Goal: Information Seeking & Learning: Learn about a topic

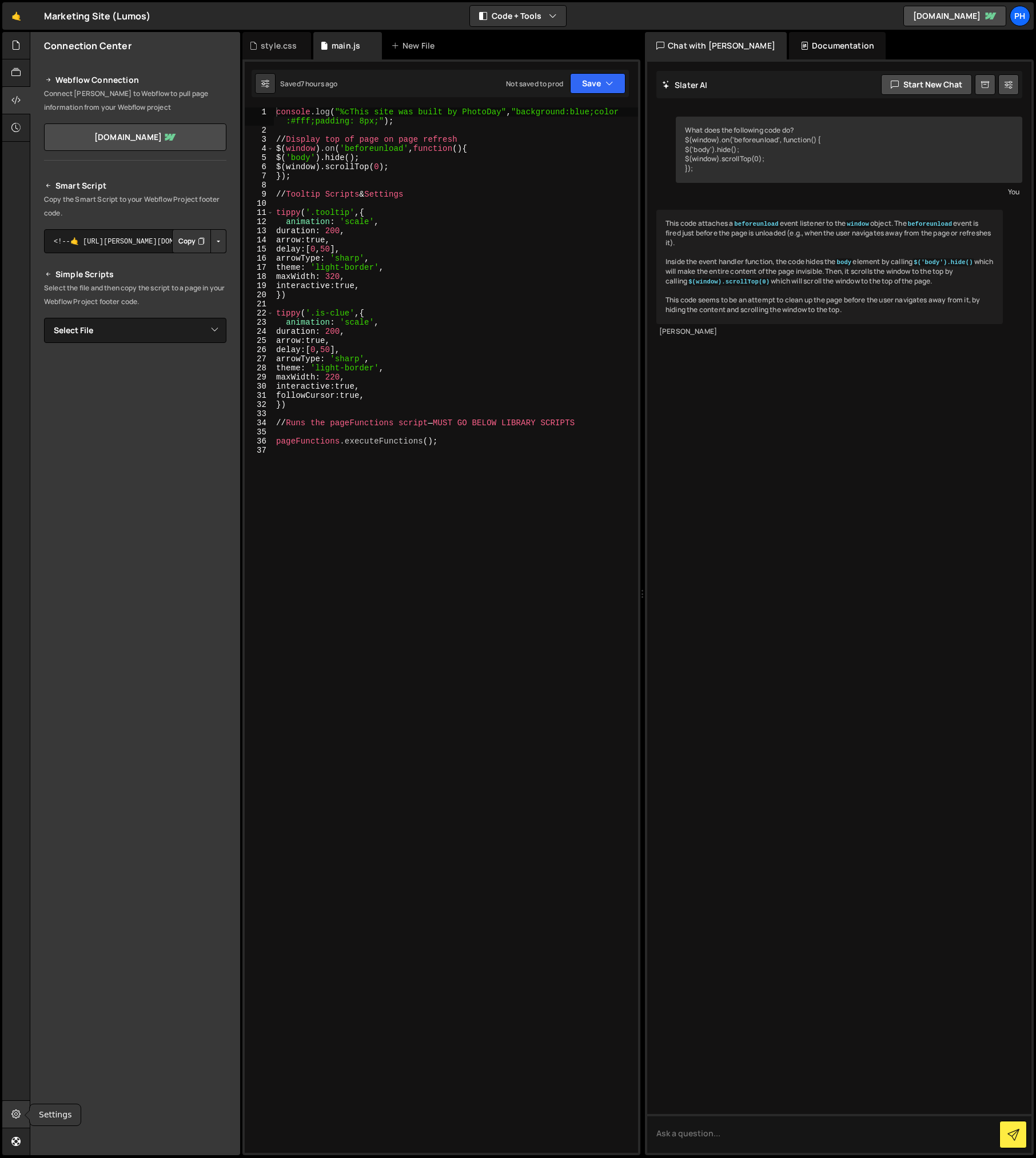
click at [12, 1120] on icon at bounding box center [16, 1114] width 9 height 12
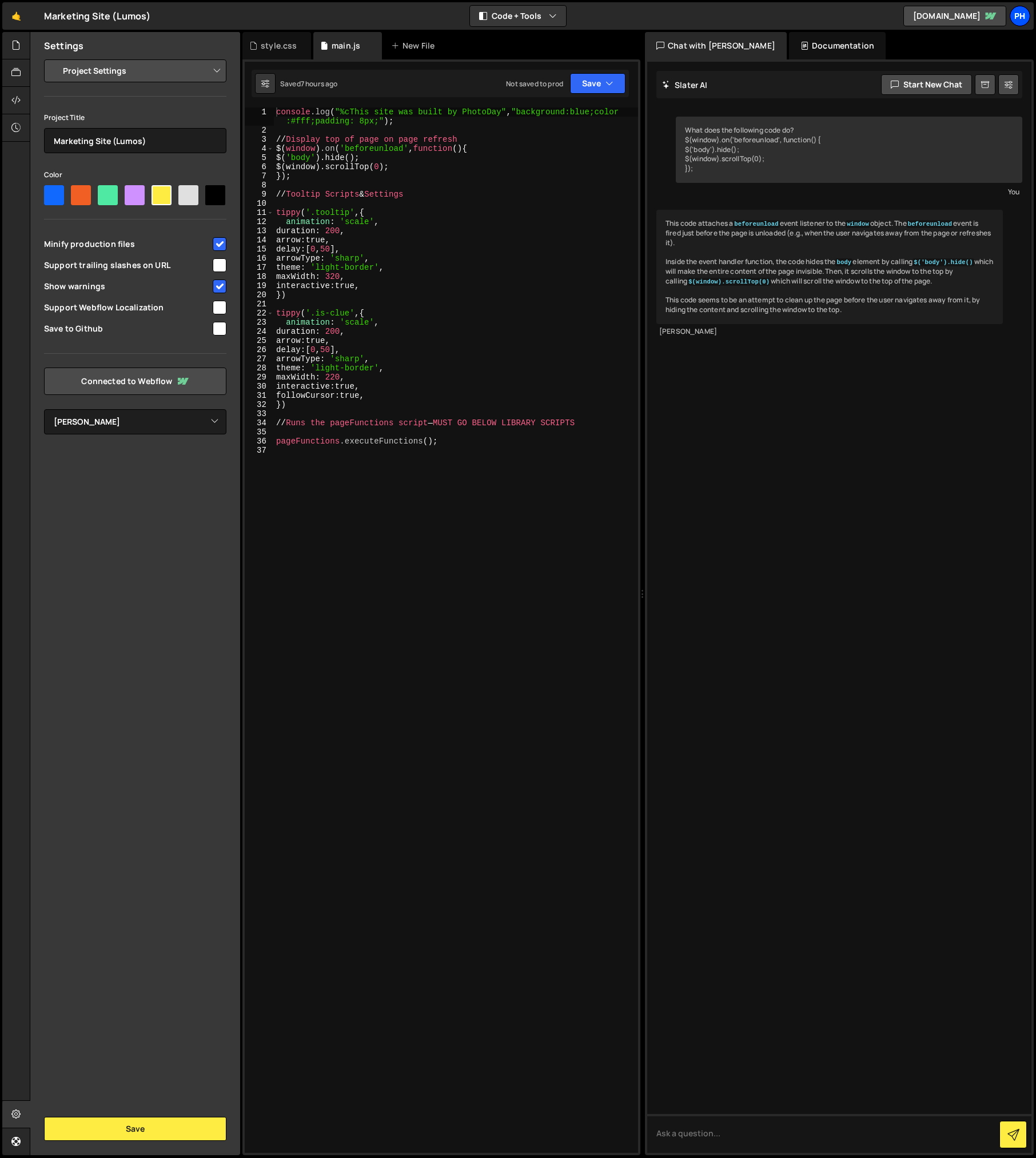
click at [1023, 19] on div "Ph" at bounding box center [1020, 16] width 21 height 21
click at [905, 60] on link "Your Teams" at bounding box center [959, 65] width 142 height 20
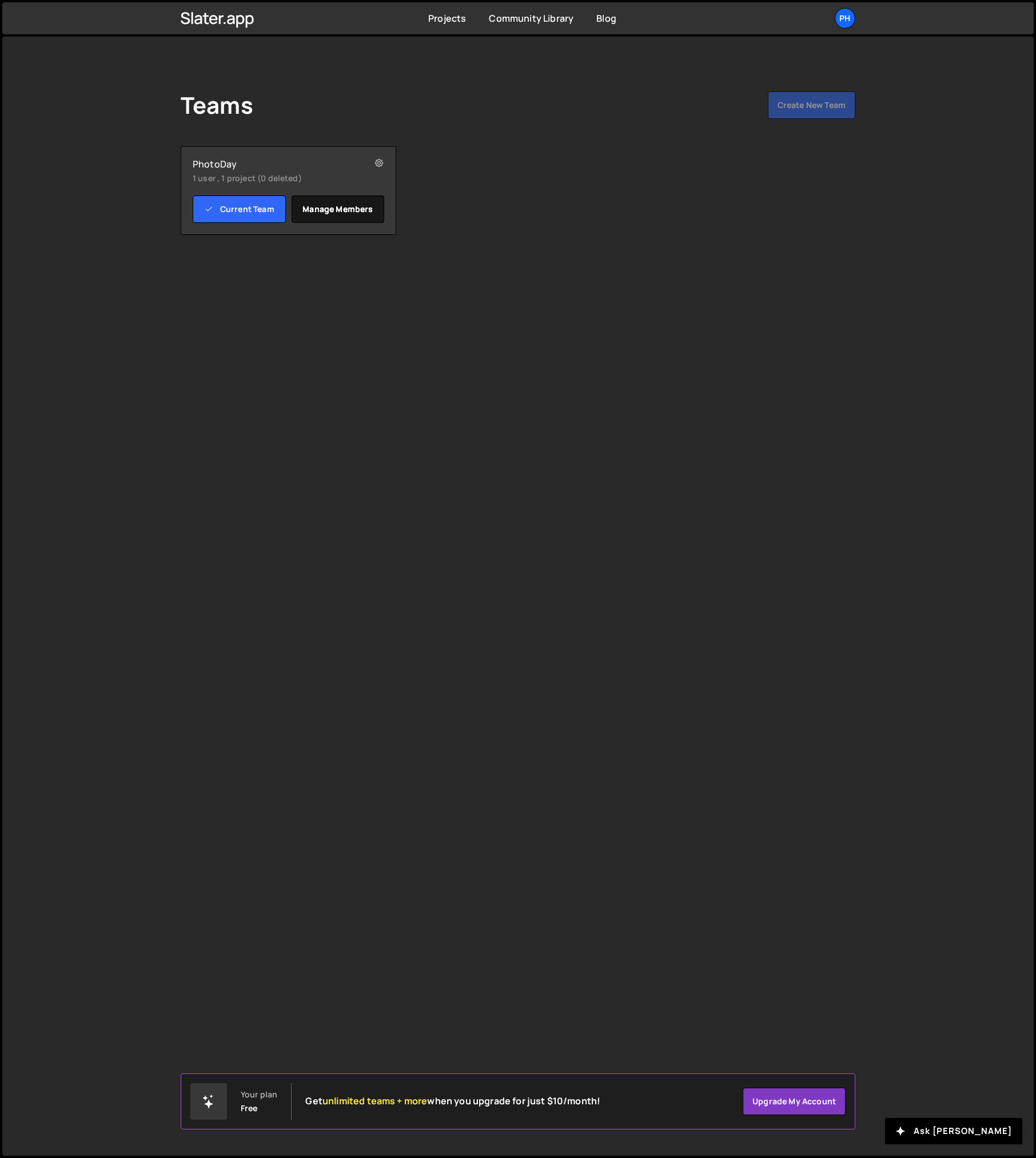
click at [343, 211] on link "Manage members" at bounding box center [338, 209] width 93 height 27
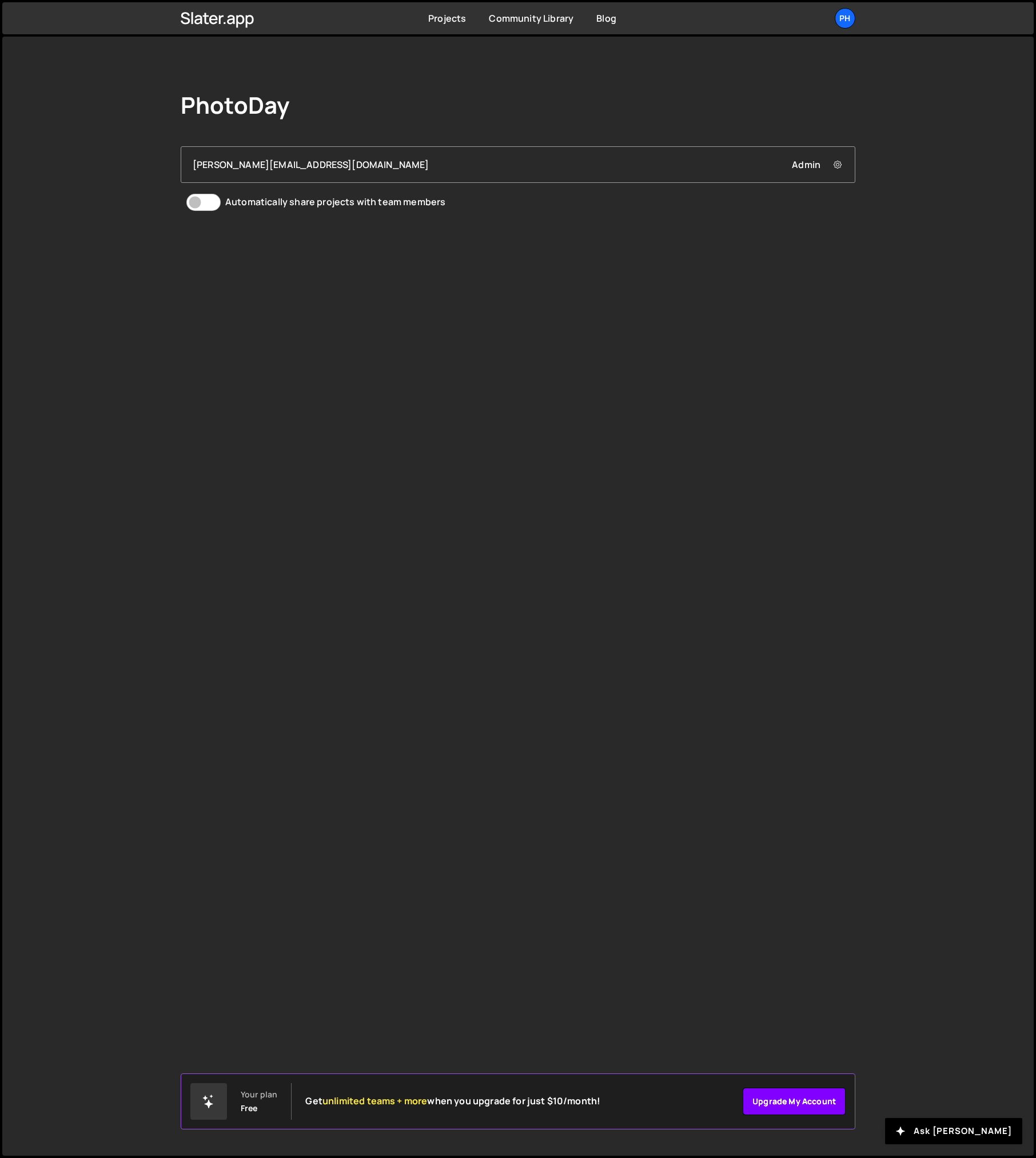
click at [780, 1101] on link "Upgrade my account" at bounding box center [794, 1102] width 103 height 27
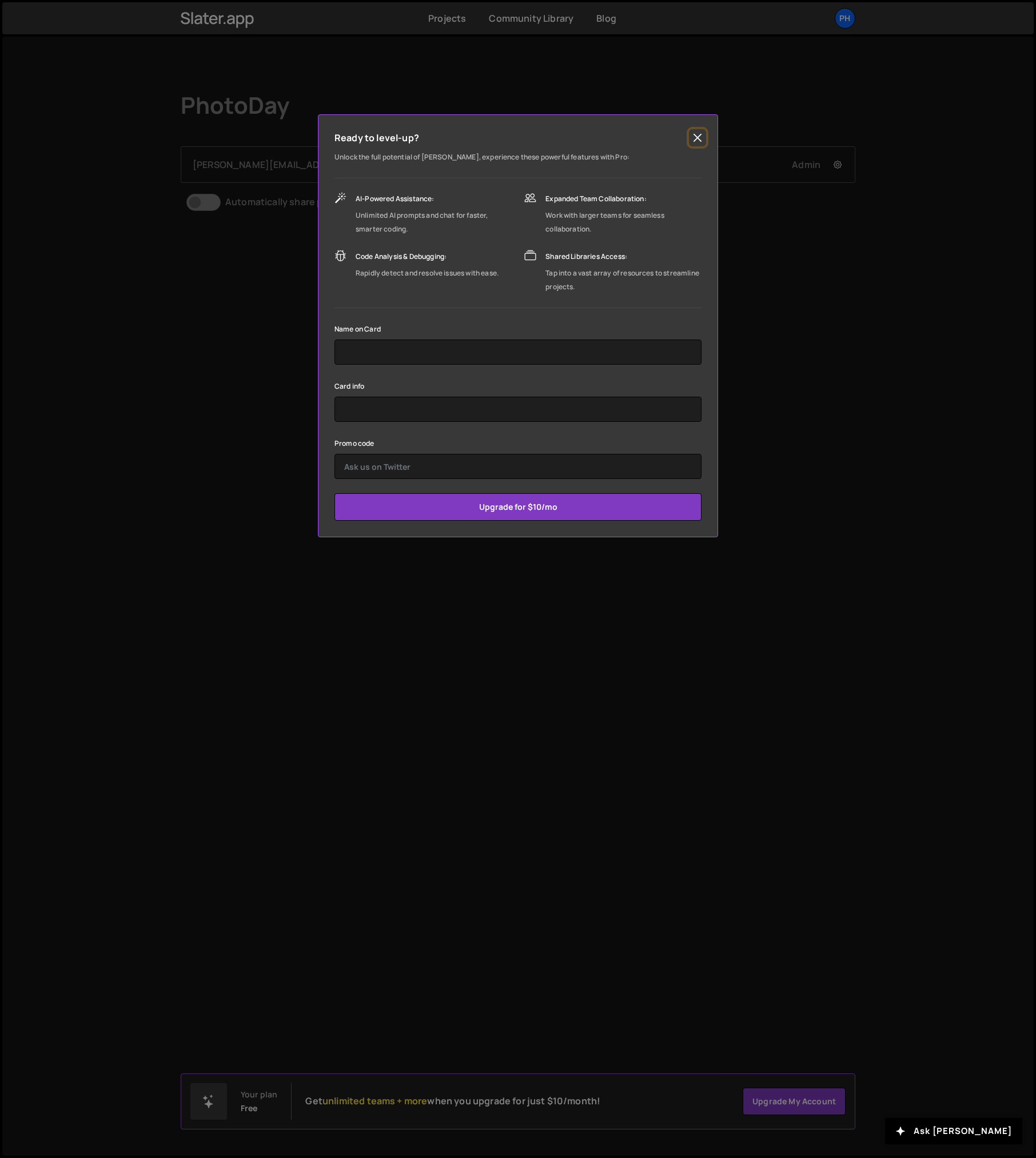
click at [698, 140] on button "Close" at bounding box center [697, 137] width 17 height 17
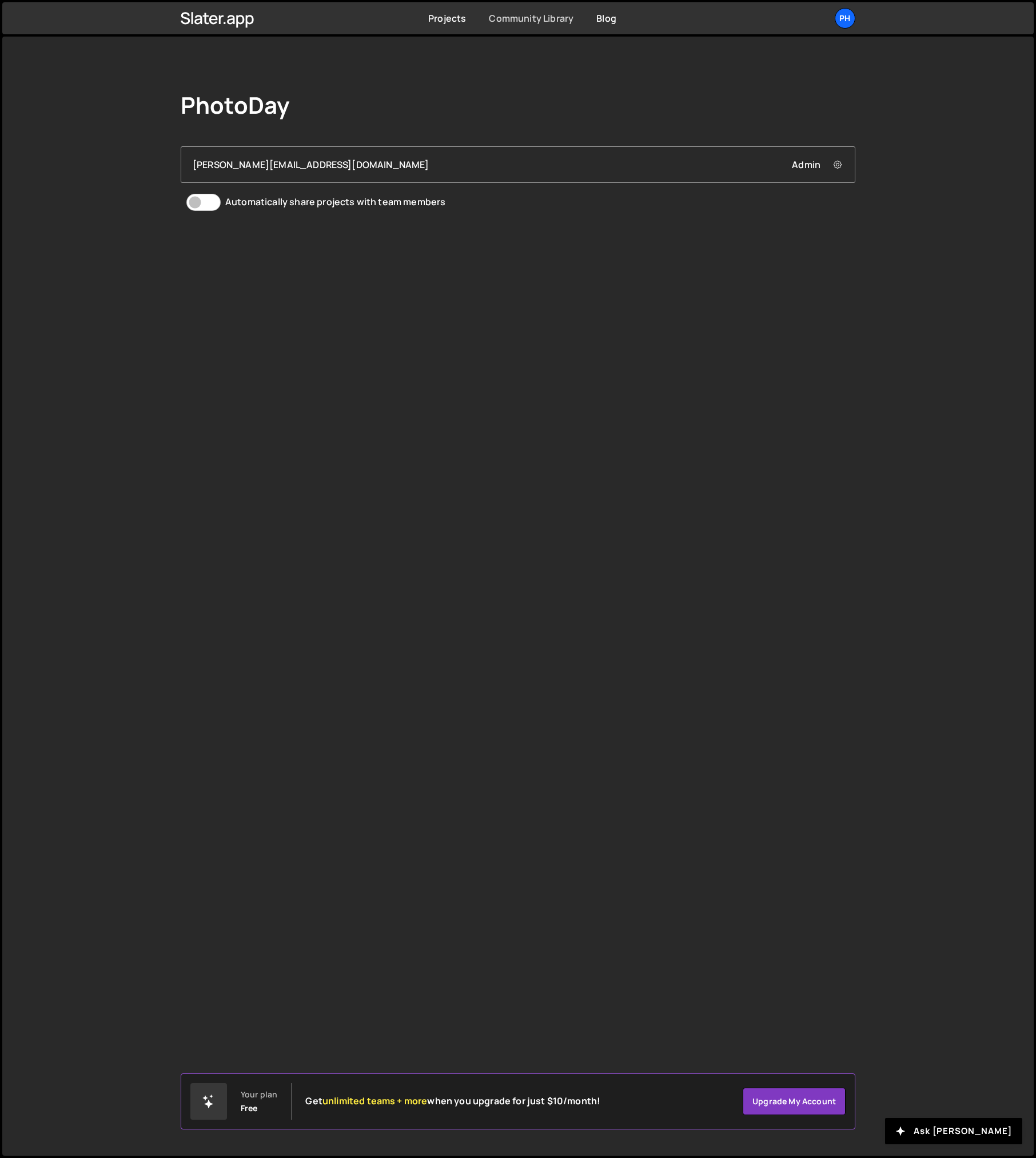
click at [525, 21] on link "Community Library" at bounding box center [531, 18] width 85 height 12
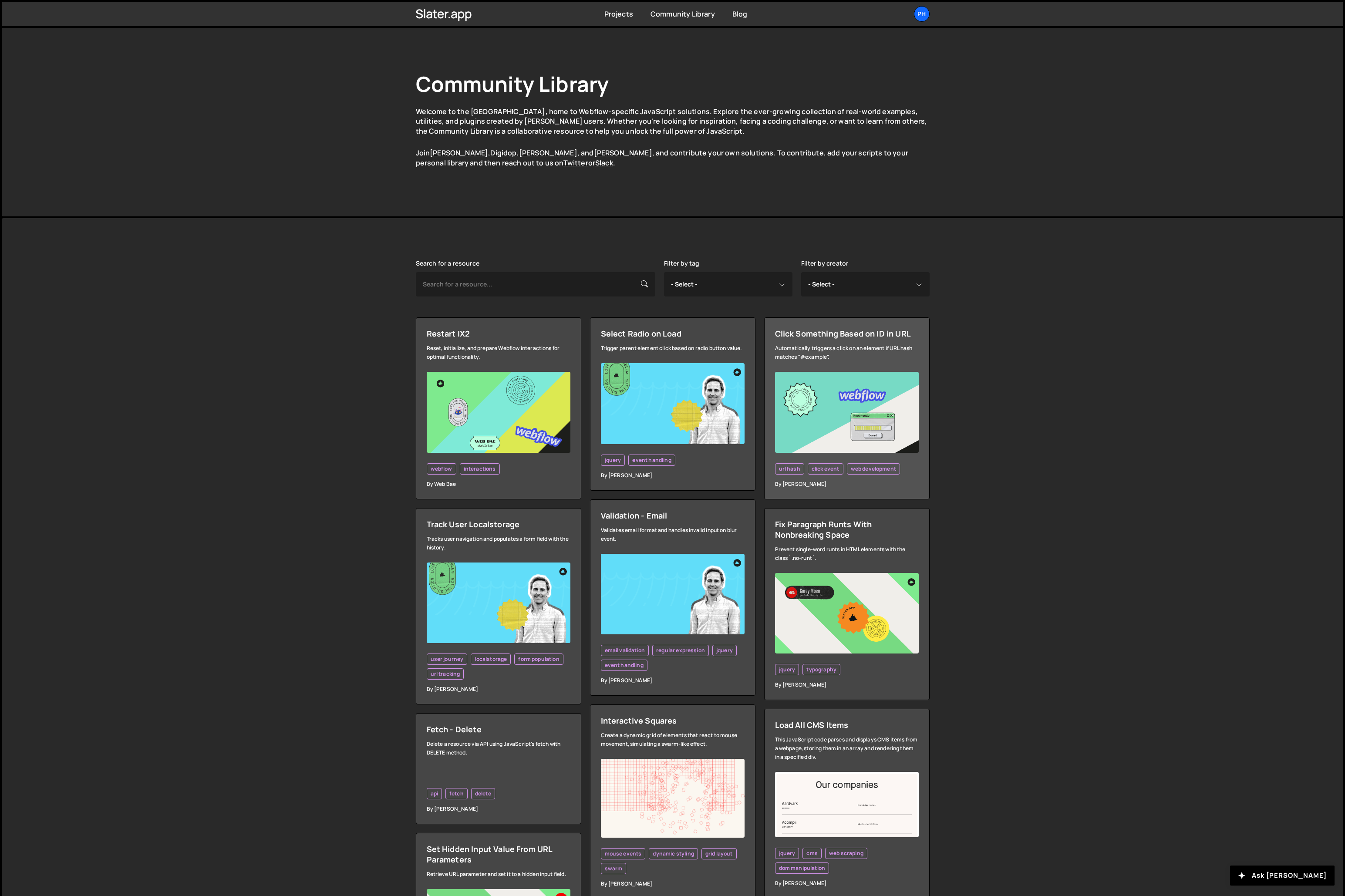
click at [822, 410] on img at bounding box center [847, 412] width 143 height 81
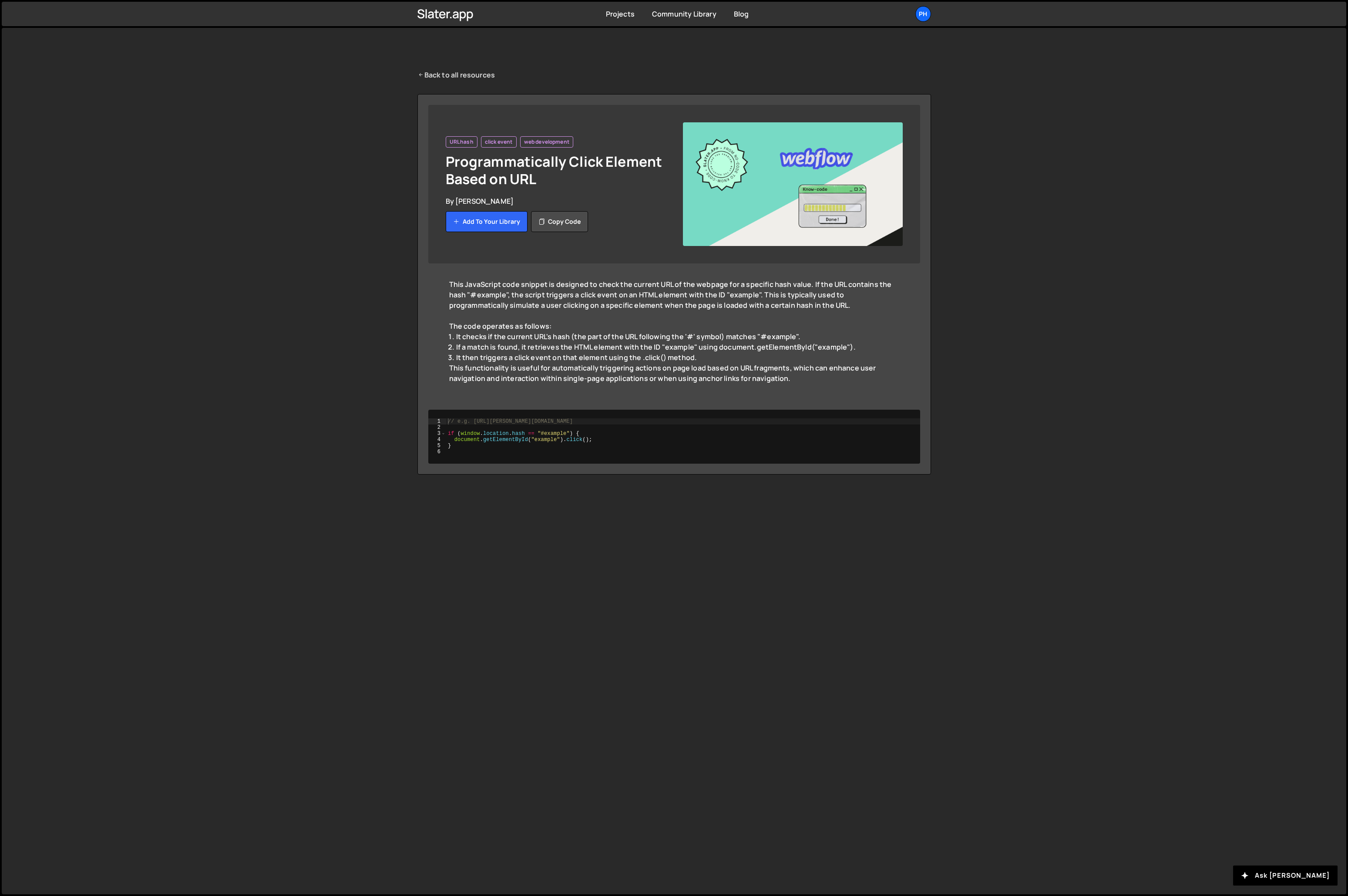
click at [433, 75] on link "Back to all resources" at bounding box center [456, 75] width 78 height 10
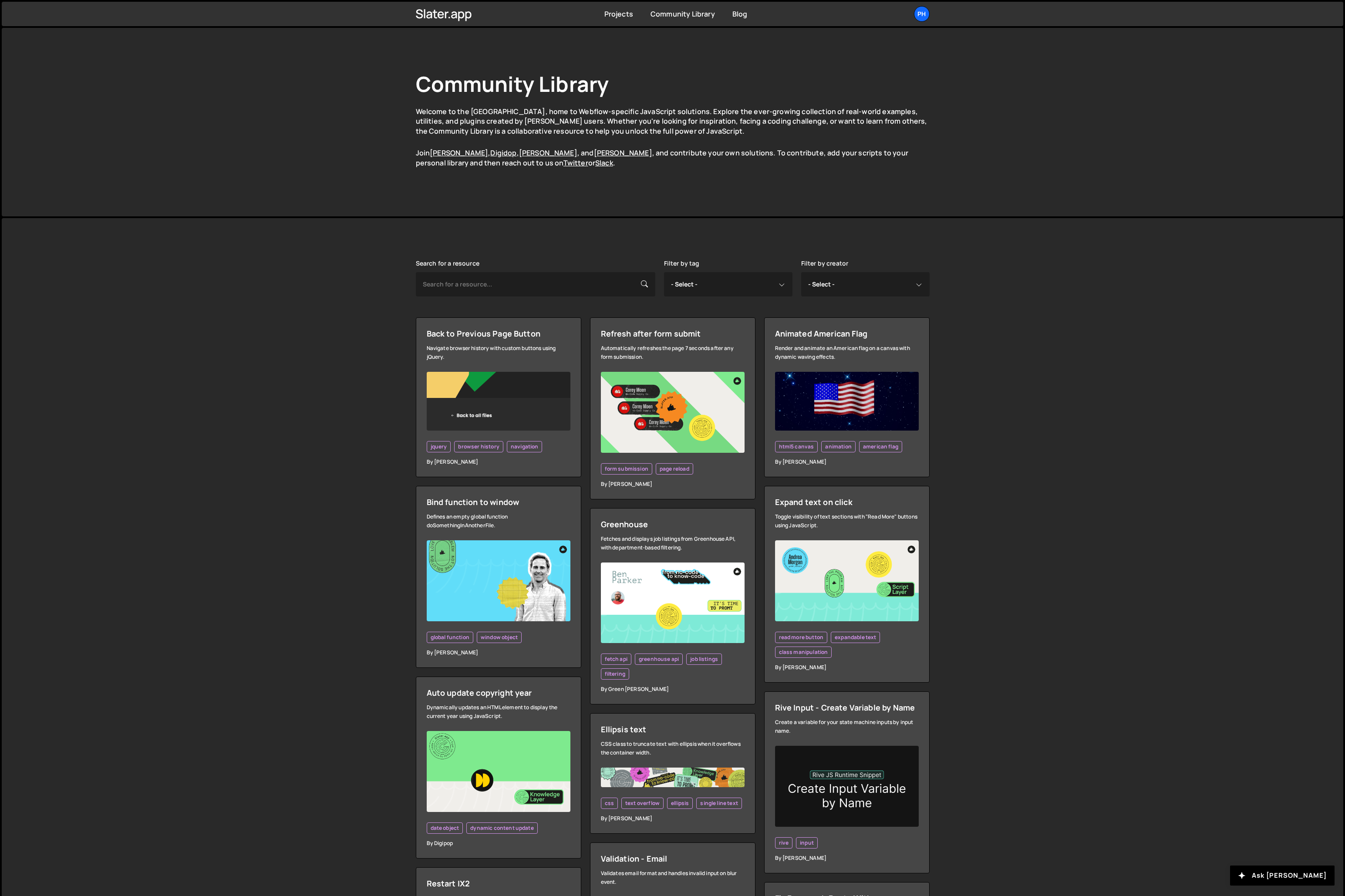
click at [444, 462] on div "By [PERSON_NAME]" at bounding box center [498, 462] width 143 height 9
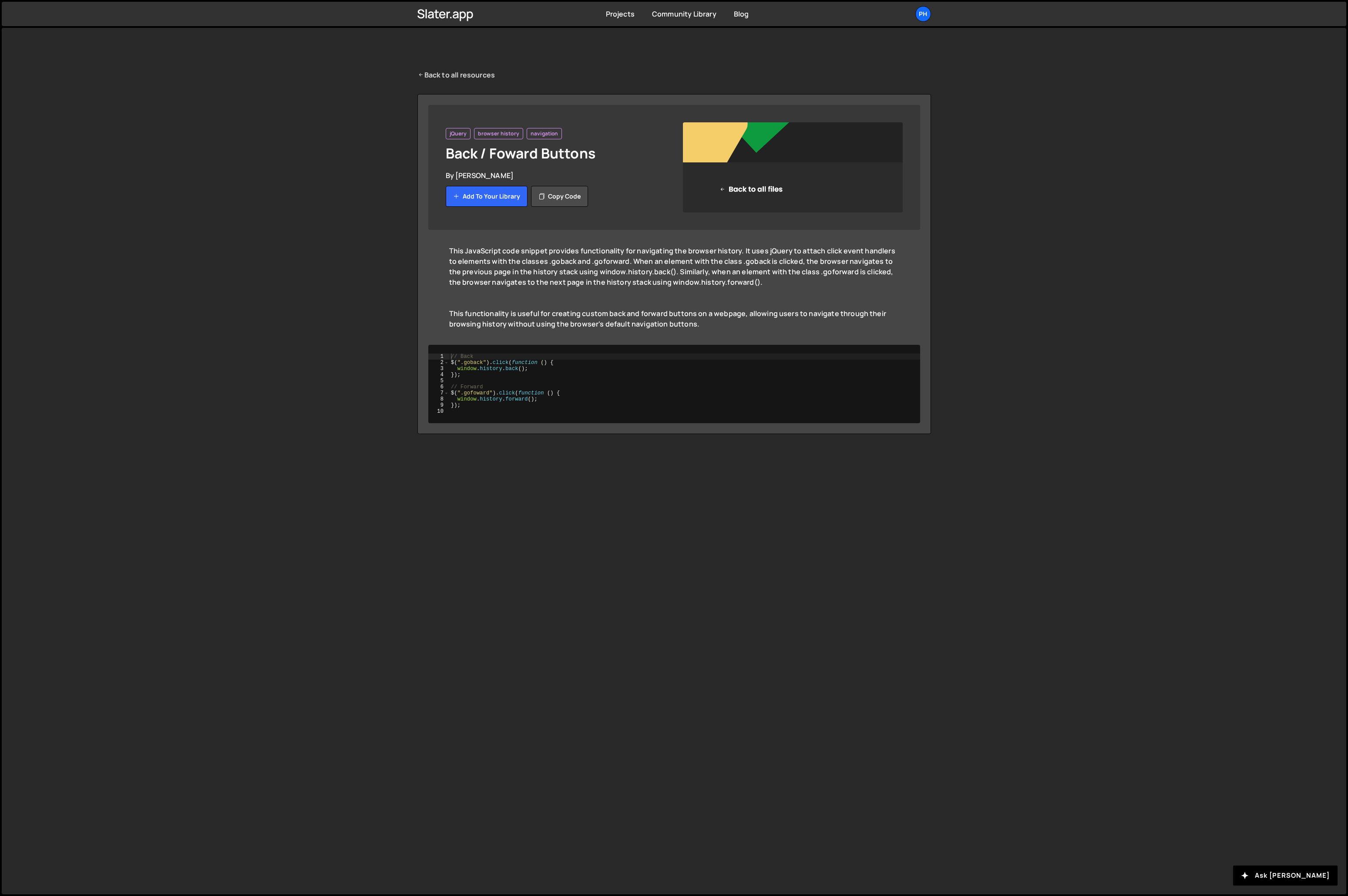
click at [423, 71] on icon at bounding box center [421, 75] width 7 height 9
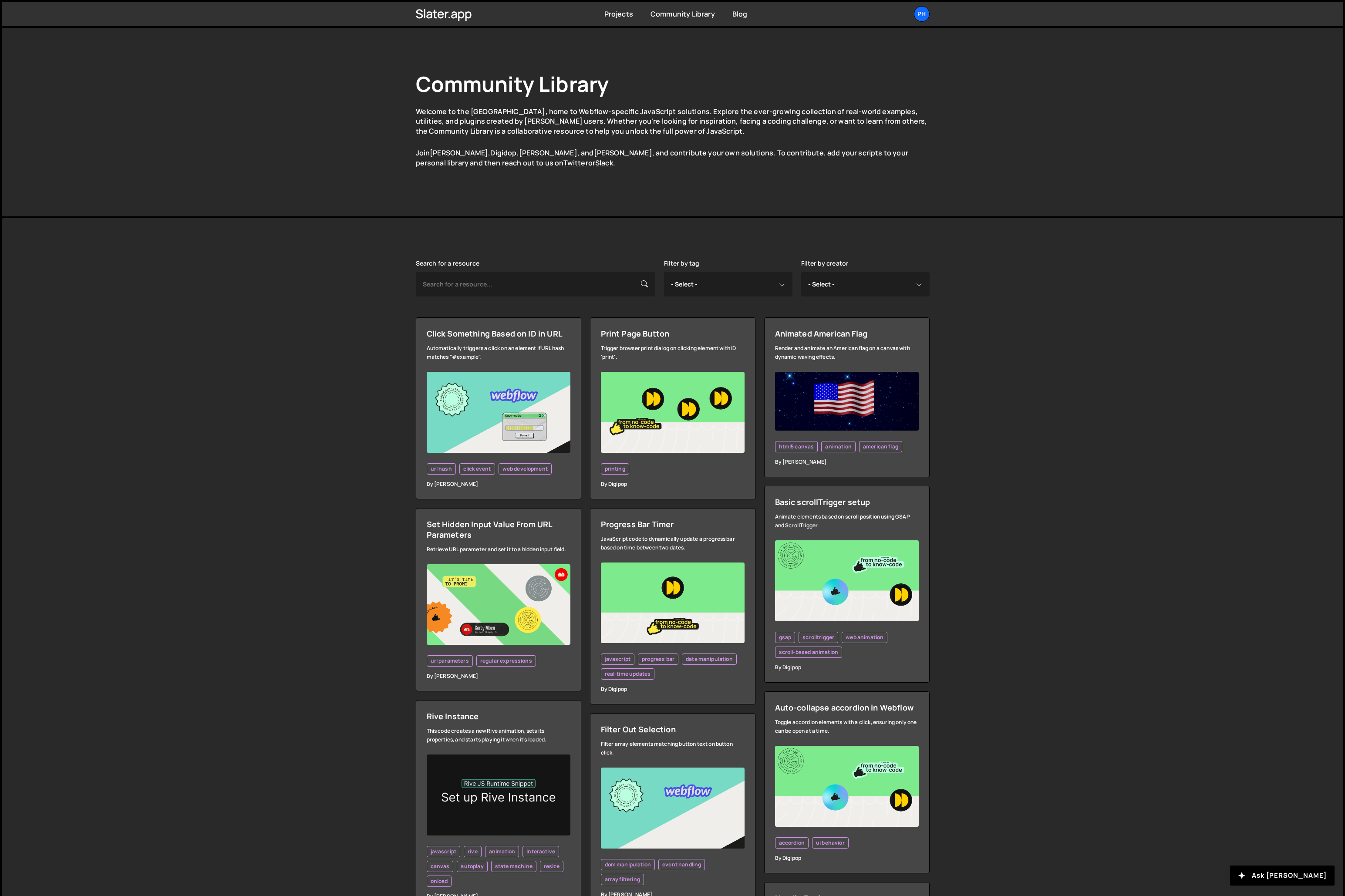
click at [868, 287] on select "- Select - all resources Andrea Morgan Corey Moen Digipop Green Malan Jared Mal…" at bounding box center [865, 284] width 128 height 25
select select "Corey"
click at [801, 272] on select "- Select - all resources Andrea Morgan Corey Moen Digipop Green Malan Jared Mal…" at bounding box center [865, 284] width 128 height 25
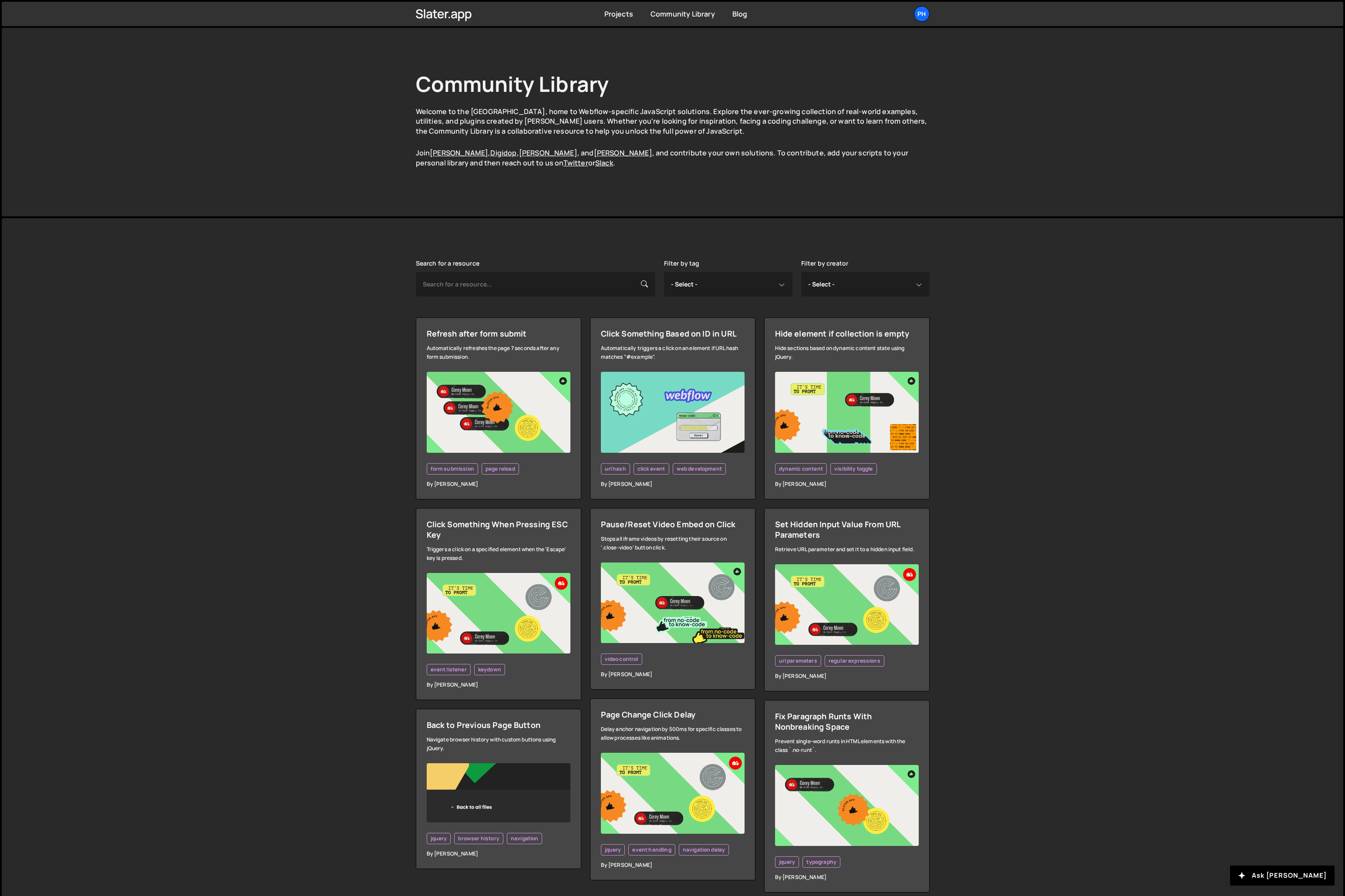
select select "[PERSON_NAME]"
click at [354, 376] on div "Search for a resource Filter by tag - Select - all resources ::selection api am…" at bounding box center [672, 576] width 1342 height 716
click at [362, 408] on div "Search for a resource Filter by tag - Select - all resources ::selection api am…" at bounding box center [672, 576] width 1342 height 716
click at [347, 416] on div "Search for a resource Filter by tag - Select - all resources ::selection api am…" at bounding box center [672, 576] width 1342 height 716
click at [355, 444] on div "Search for a resource Filter by tag - Select - all resources ::selection api am…" at bounding box center [672, 576] width 1342 height 716
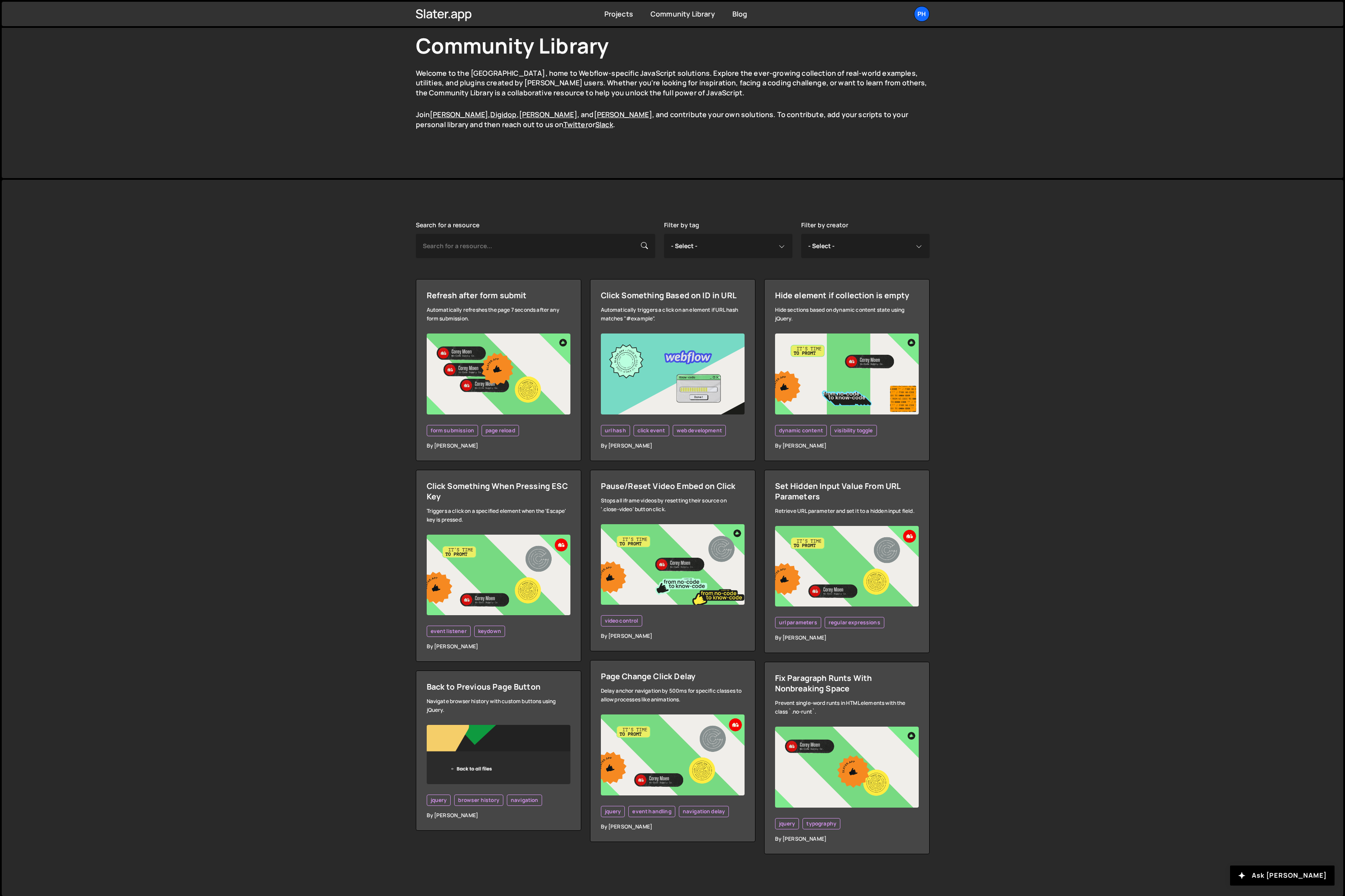
scroll to position [40, 0]
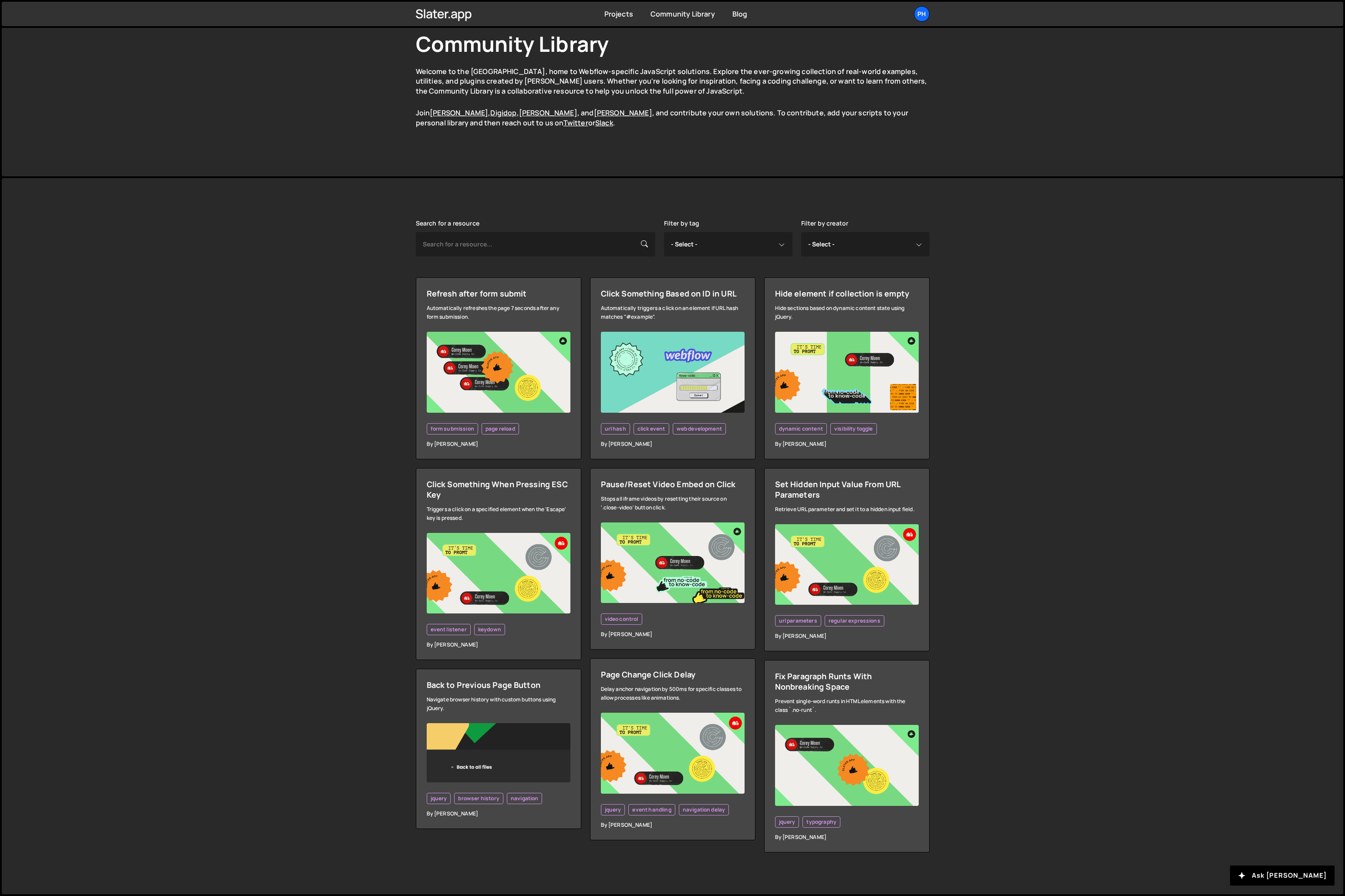
click at [358, 424] on div "Search for a resource Filter by tag - Select - all resources ::selection api am…" at bounding box center [672, 536] width 1342 height 716
click at [362, 422] on div "Search for a resource Filter by tag - Select - all resources ::selection api am…" at bounding box center [672, 536] width 1342 height 716
click at [364, 502] on div "Search for a resource Filter by tag - Select - all resources ::selection api am…" at bounding box center [672, 536] width 1342 height 716
click at [365, 511] on div "Search for a resource Filter by tag - Select - all resources ::selection api am…" at bounding box center [672, 536] width 1342 height 716
click at [830, 500] on link "Set Hidden Input Value From URL Parameters Retrieve URL parameter and set it to…" at bounding box center [847, 559] width 165 height 184
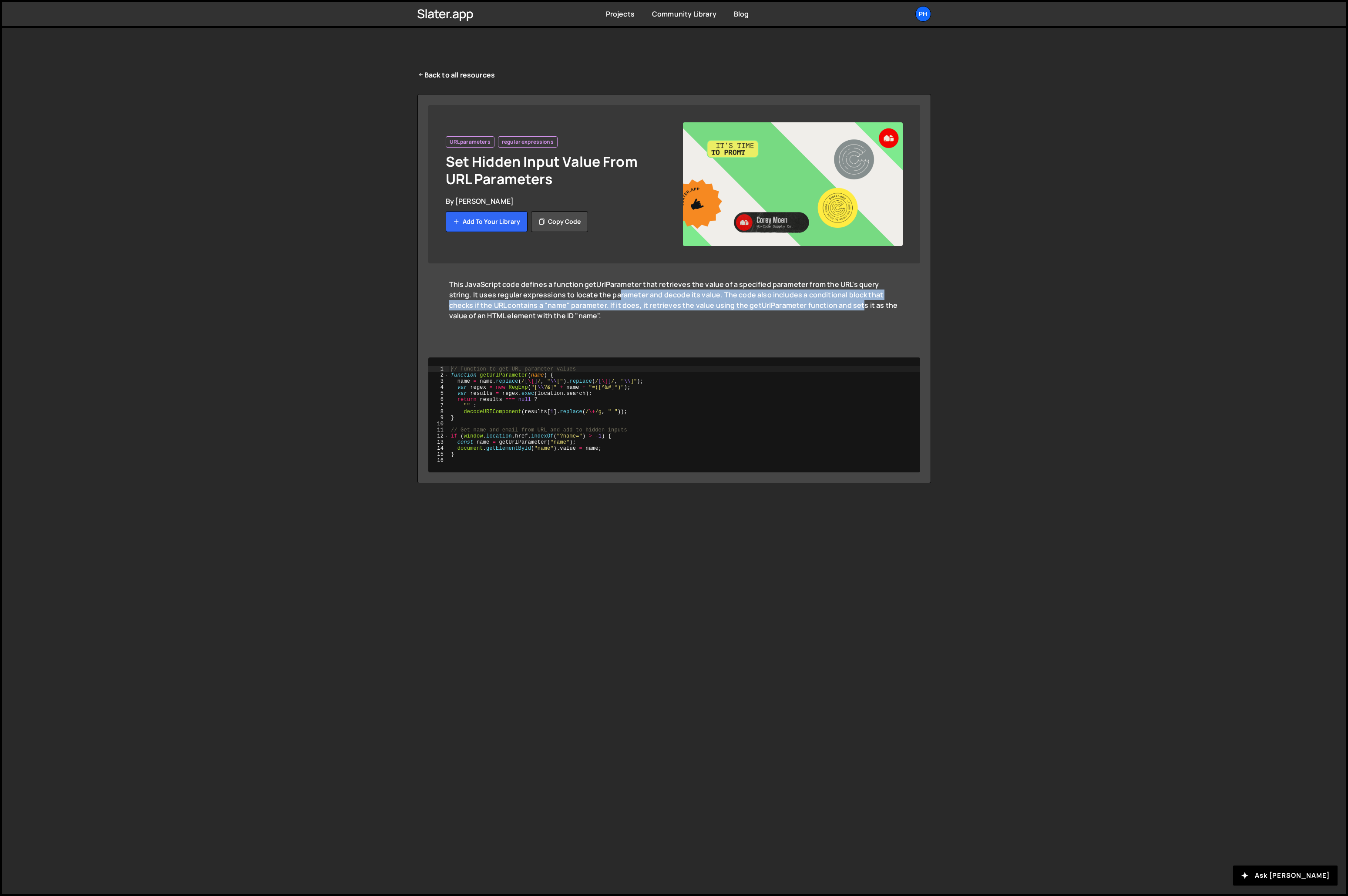
drag, startPoint x: 595, startPoint y: 296, endPoint x: 818, endPoint y: 303, distance: 223.1
click at [818, 303] on div "This JavaScript code defines a function getUrlParameter that retrieves the valu…" at bounding box center [674, 305] width 450 height 52
click at [816, 298] on div "This JavaScript code defines a function getUrlParameter that retrieves the valu…" at bounding box center [674, 305] width 450 height 52
drag, startPoint x: 494, startPoint y: 306, endPoint x: 614, endPoint y: 306, distance: 120.0
click at [614, 306] on div "This JavaScript code defines a function getUrlParameter that retrieves the valu…" at bounding box center [674, 305] width 450 height 52
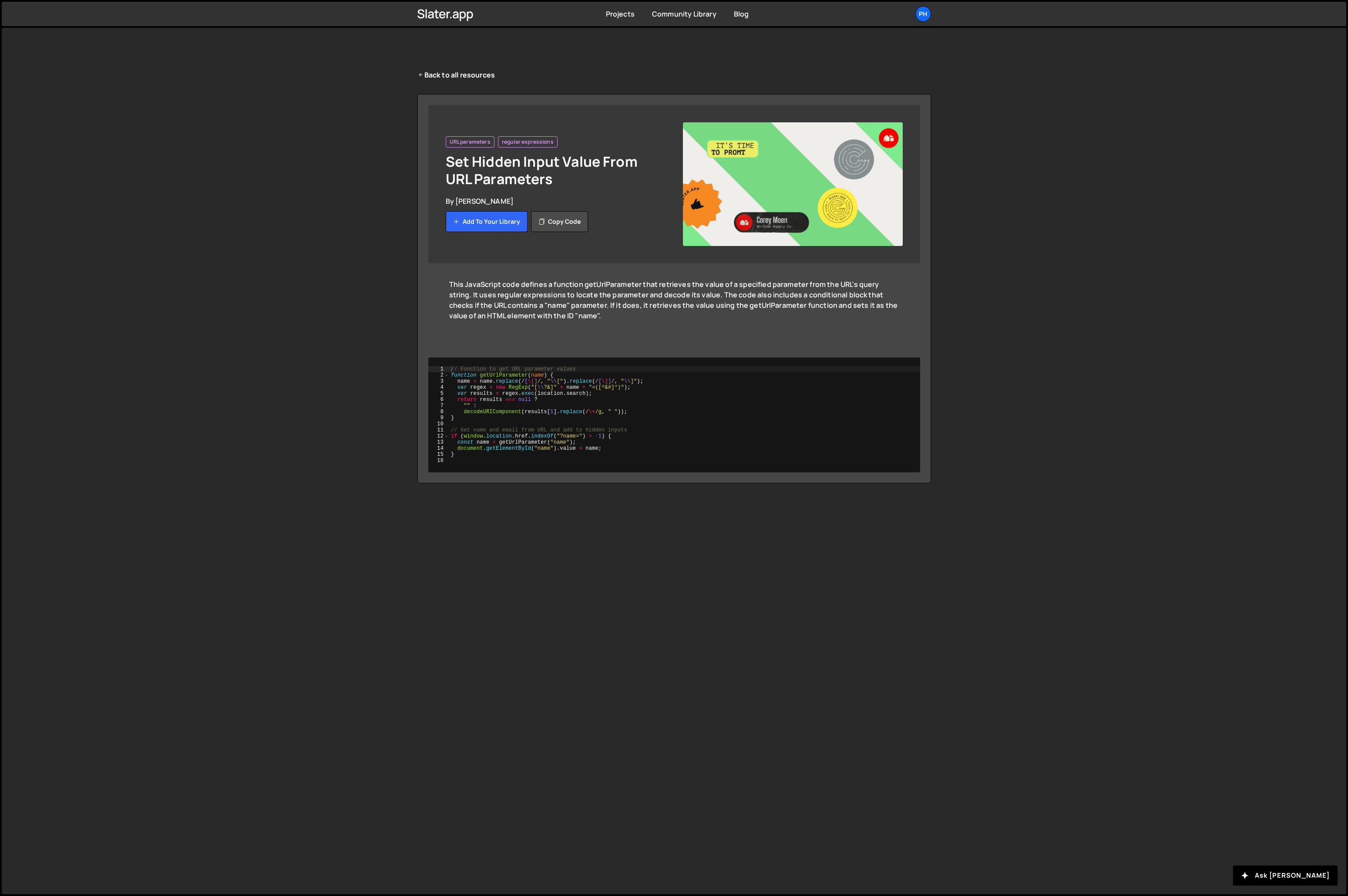
click at [628, 305] on div "This JavaScript code defines a function getUrlParameter that retrieves the valu…" at bounding box center [674, 305] width 450 height 52
click at [426, 76] on link "Back to all resources" at bounding box center [456, 75] width 78 height 10
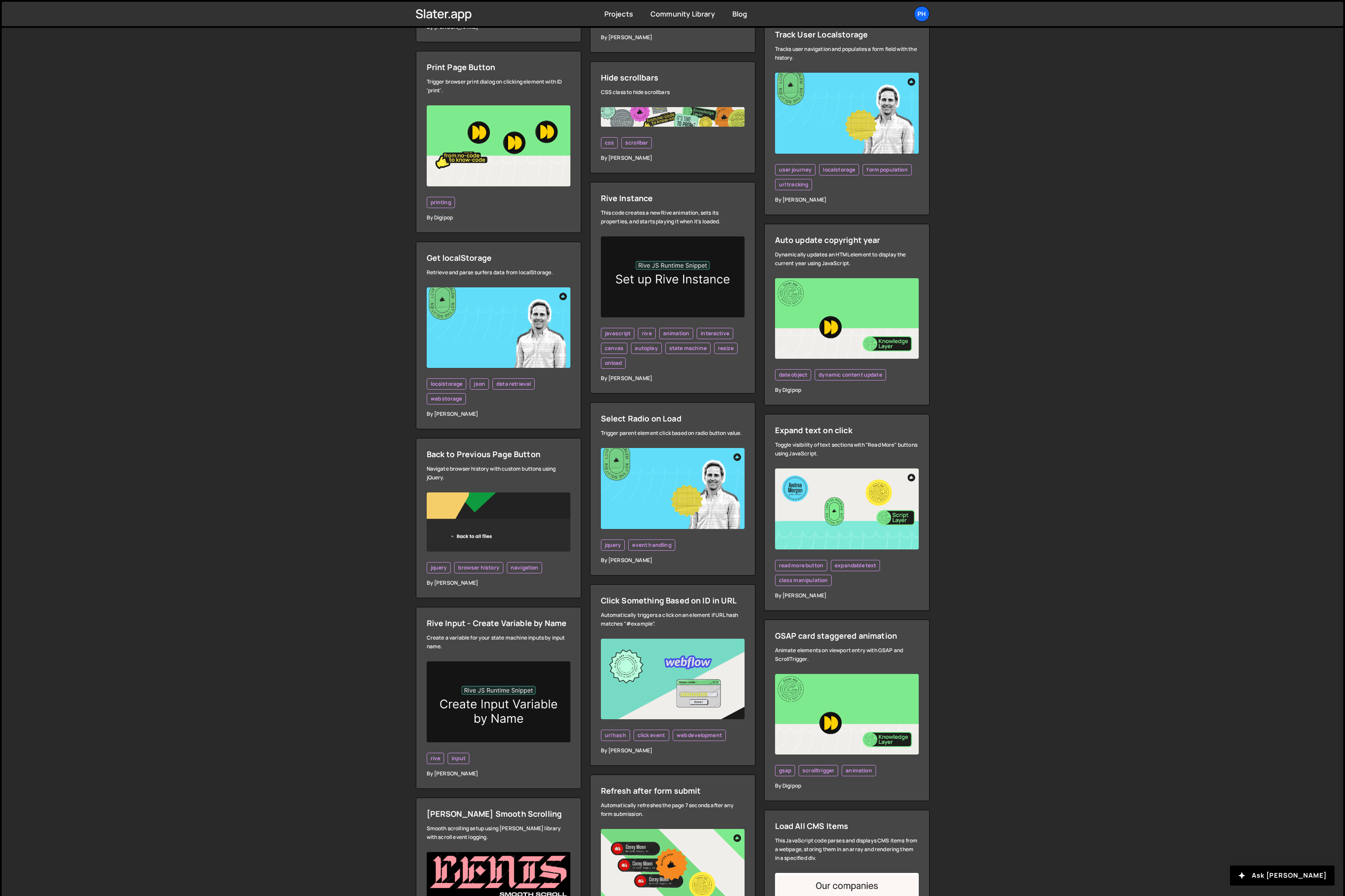
scroll to position [652, 0]
